Goal: Task Accomplishment & Management: Use online tool/utility

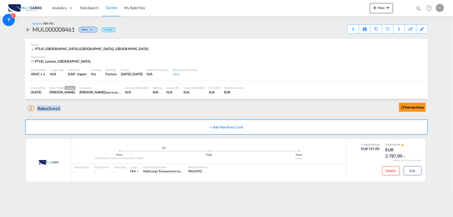
click at [123, 113] on div "1 Rates Shared Refresh Rates" at bounding box center [227, 107] width 401 height 16
click at [390, 8] on md-icon "icon-chevron-down" at bounding box center [388, 8] width 6 height 6
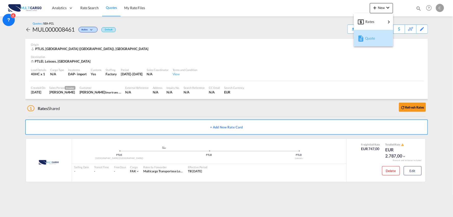
click at [368, 37] on span "Quote" at bounding box center [368, 38] width 6 height 10
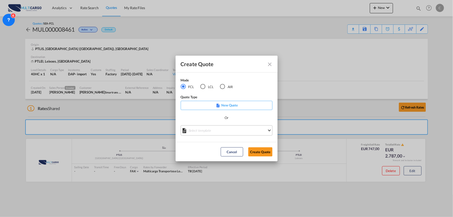
click at [222, 130] on md-select "Select template EXP EXW MERC.Nacional 09/2025 [PERSON_NAME] | [DATE] IMP DAP FC…" at bounding box center [227, 130] width 92 height 10
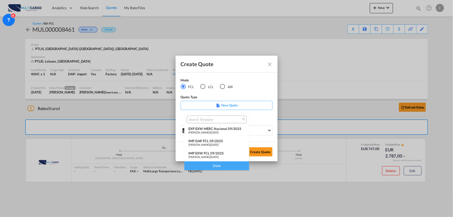
click at [217, 141] on div "IMP DAP FCL 09/2025" at bounding box center [216, 141] width 57 height 4
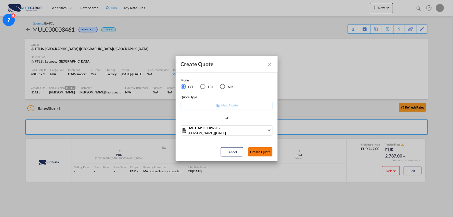
click at [262, 152] on button "Create Quote" at bounding box center [260, 151] width 24 height 9
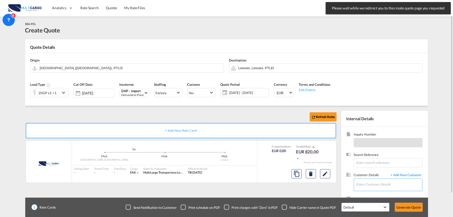
click at [395, 182] on input "Enter Customer Details" at bounding box center [390, 184] width 66 height 11
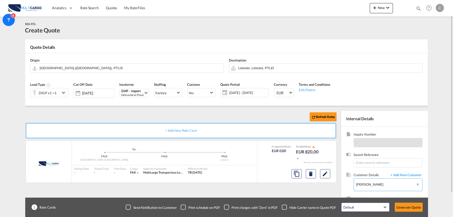
click at [388, 186] on body "Analytics Reports Dashboard Rate Search Quotes My Rate Files Analytics" at bounding box center [226, 108] width 453 height 217
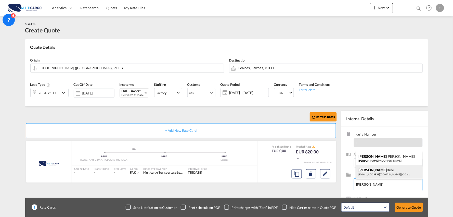
click at [383, 172] on div "[PERSON_NAME] [PERSON_NAME][EMAIL_ADDRESS][DOMAIN_NAME] | C Gate" at bounding box center [389, 172] width 66 height 14
type input "C Gate, [PERSON_NAME], [PERSON_NAME][EMAIL_ADDRESS][DOMAIN_NAME]"
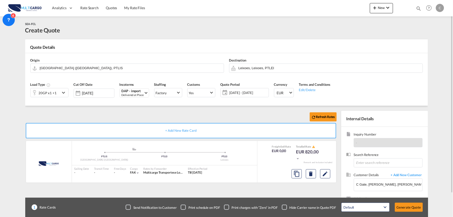
click at [287, 207] on div "Checkbox No Ink" at bounding box center [284, 207] width 5 height 5
click at [214, 118] on div "Refresh Rates" at bounding box center [182, 117] width 314 height 12
click at [253, 71] on input "Leixoes, Leixoes, PTLEI" at bounding box center [330, 67] width 182 height 9
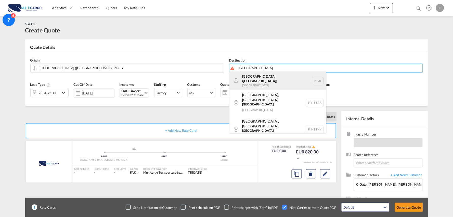
click at [254, 78] on div "[GEOGRAPHIC_DATA] ( [GEOGRAPHIC_DATA] ) [GEOGRAPHIC_DATA] PTLIS" at bounding box center [278, 80] width 97 height 18
type input "[GEOGRAPHIC_DATA] ([GEOGRAPHIC_DATA]), PTLIS"
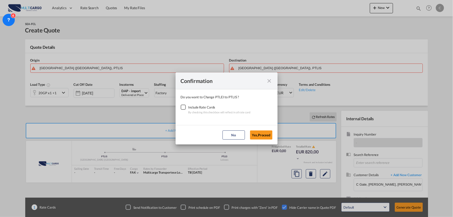
click at [182, 108] on div "Checkbox No Ink" at bounding box center [183, 107] width 5 height 5
click at [258, 134] on button "Yes,Proceed" at bounding box center [261, 134] width 22 height 9
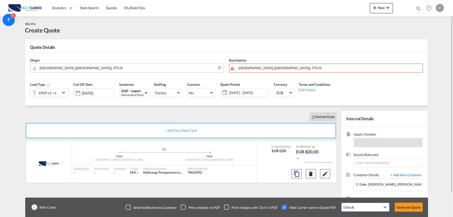
click at [78, 69] on input "[GEOGRAPHIC_DATA] ([GEOGRAPHIC_DATA]), PTLIS" at bounding box center [131, 67] width 182 height 9
click at [46, 68] on body "Analytics Reports Dashboard Rate Search Quotes My Rate Files Analytics" at bounding box center [226, 108] width 453 height 217
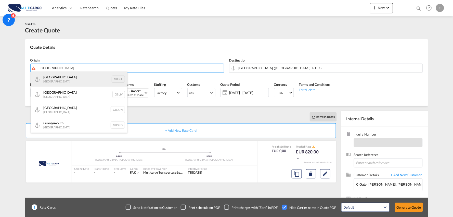
click at [62, 80] on div "[GEOGRAPHIC_DATA] [GEOGRAPHIC_DATA] GBBEL" at bounding box center [79, 78] width 97 height 15
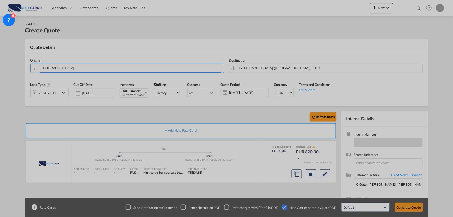
type input "[GEOGRAPHIC_DATA], GBBEL"
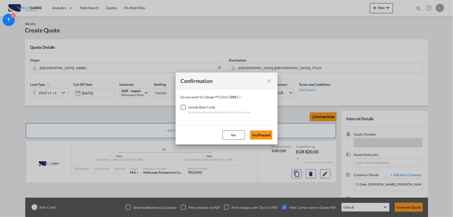
drag, startPoint x: 184, startPoint y: 107, endPoint x: 191, endPoint y: 107, distance: 7.1
click at [184, 107] on div "Checkbox No Ink" at bounding box center [183, 107] width 5 height 5
click at [257, 134] on button "Yes,Proceed" at bounding box center [261, 134] width 22 height 9
